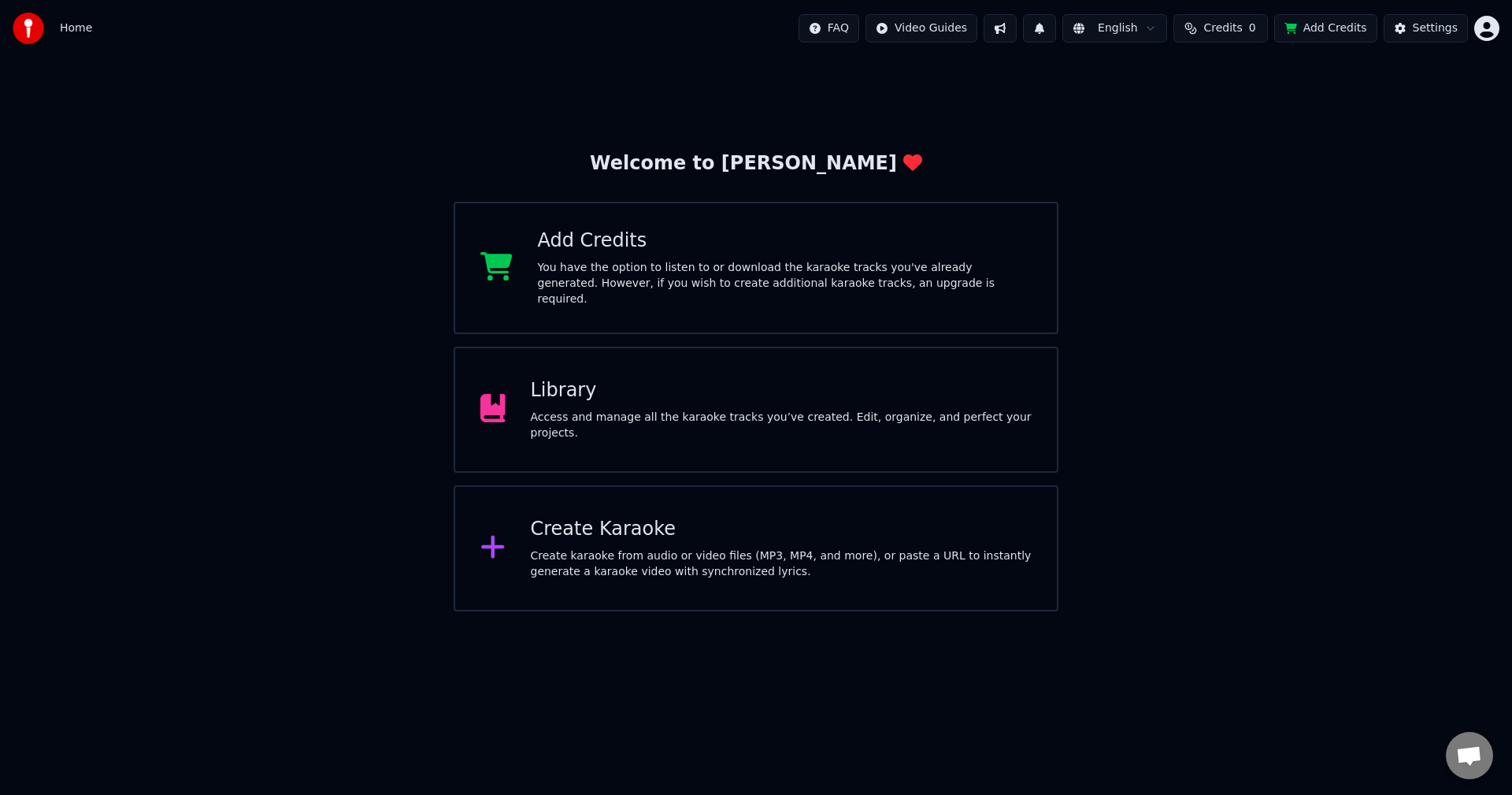
click at [1337, 34] on button "Add Credits" at bounding box center [1325, 28] width 103 height 29
click at [1049, 36] on button "1" at bounding box center [1039, 28] width 33 height 29
click at [1180, 80] on button "Update" at bounding box center [1165, 78] width 67 height 29
click at [1013, 30] on button at bounding box center [1000, 28] width 33 height 29
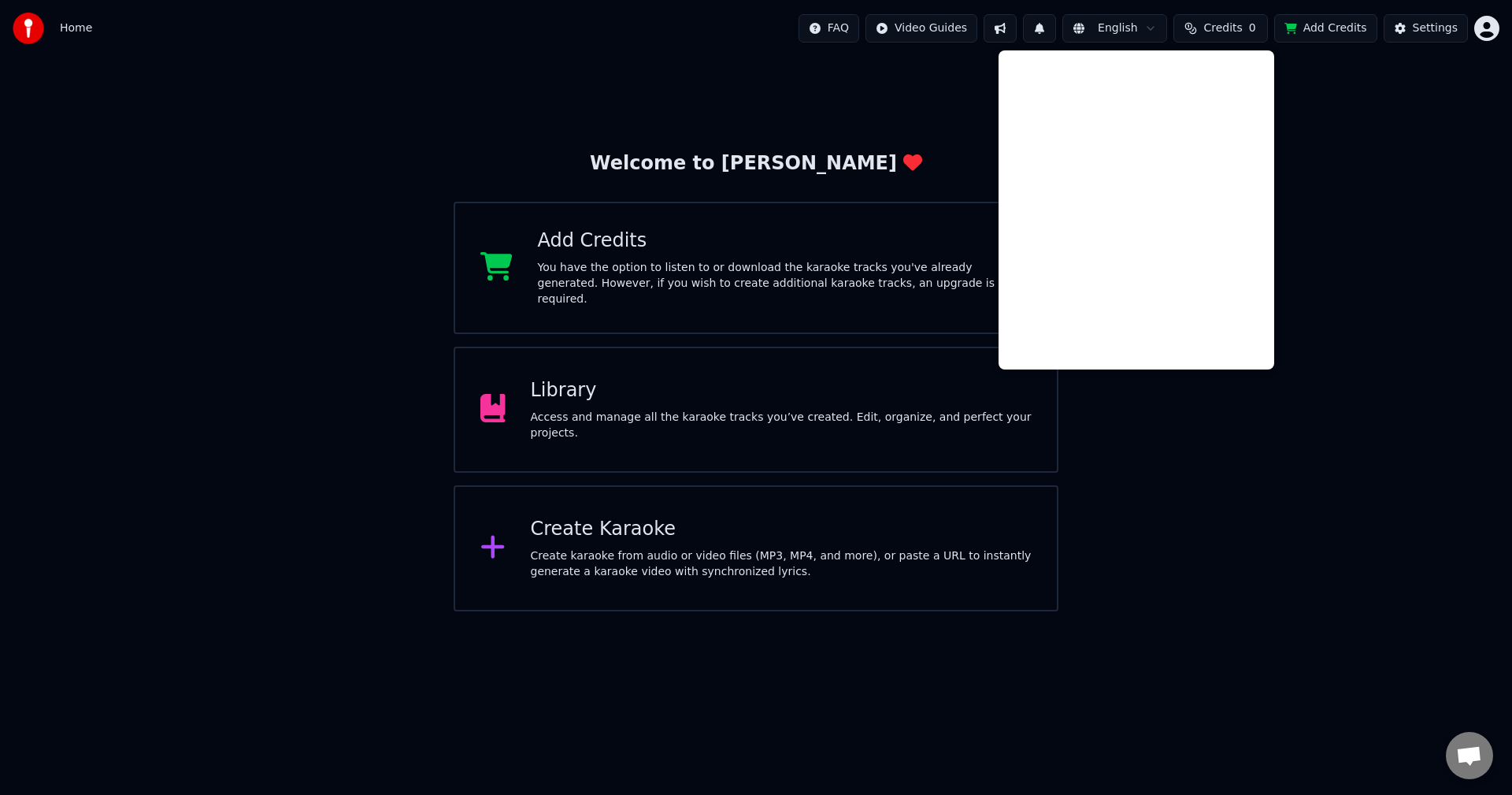
click at [1016, 30] on button at bounding box center [1000, 28] width 33 height 29
